Goal: Go to known website: Access a specific website the user already knows

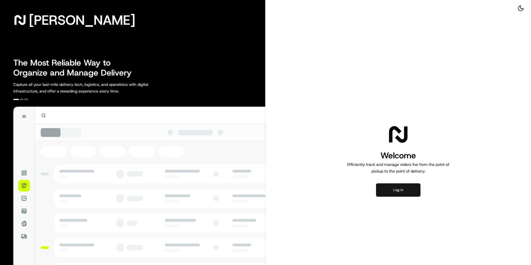
click at [402, 192] on button "Log in" at bounding box center [398, 189] width 44 height 13
